Goal: Task Accomplishment & Management: Use online tool/utility

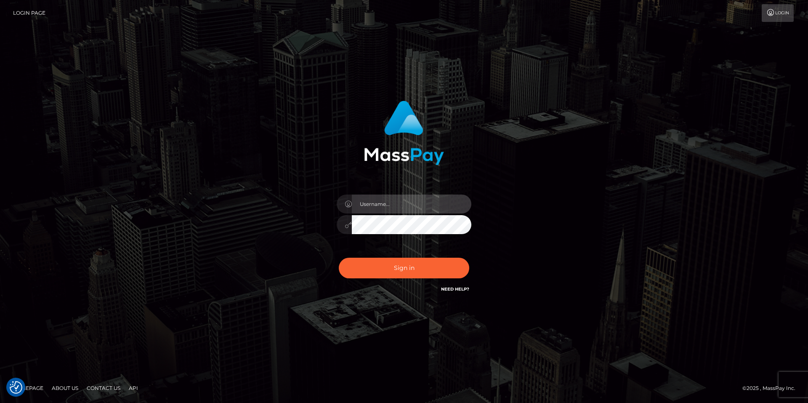
click at [383, 203] on input "text" at bounding box center [411, 203] width 119 height 19
type input "smiley.throne"
click at [395, 199] on input "text" at bounding box center [411, 203] width 119 height 19
type input "smiley.throne"
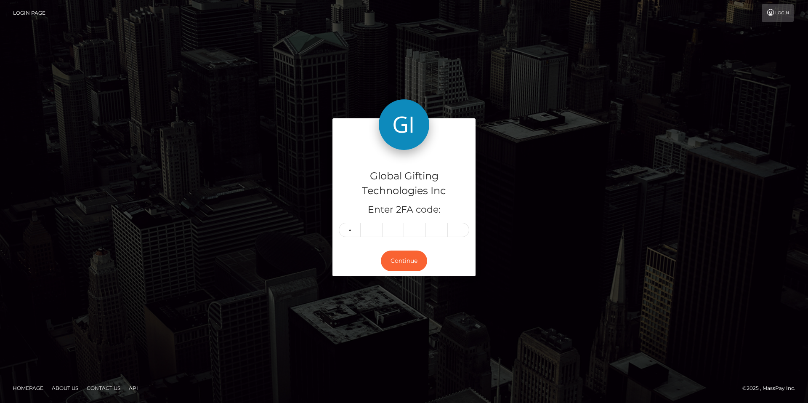
type input "9"
type input "6"
type input "2"
type input "1"
type input "0"
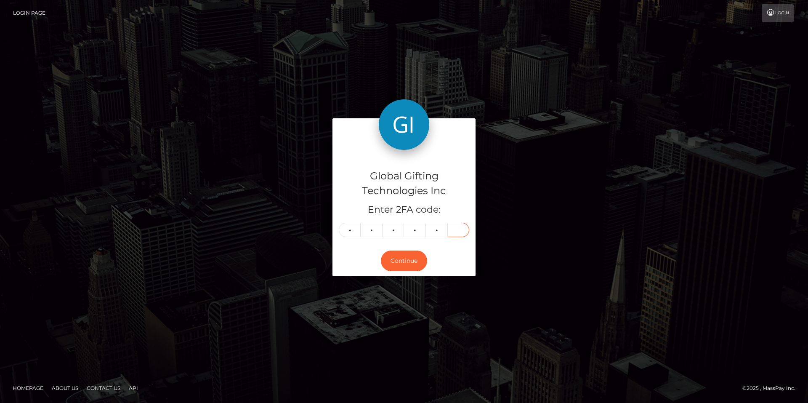
type input "4"
